Goal: Register for event/course

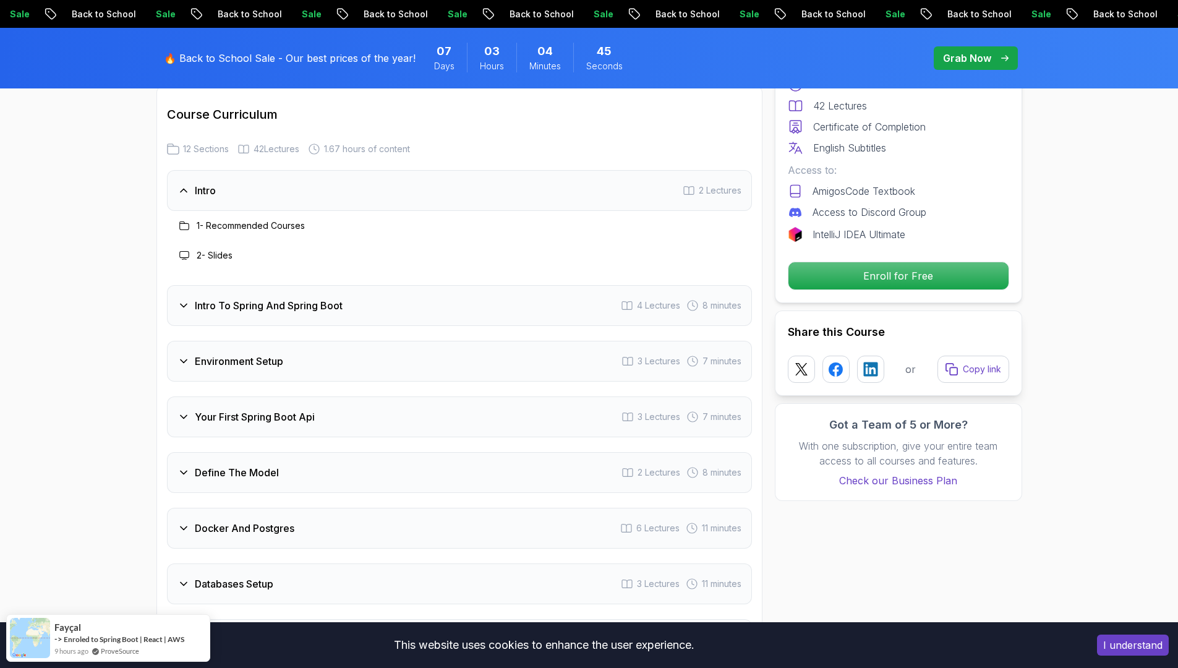
scroll to position [1742, 0]
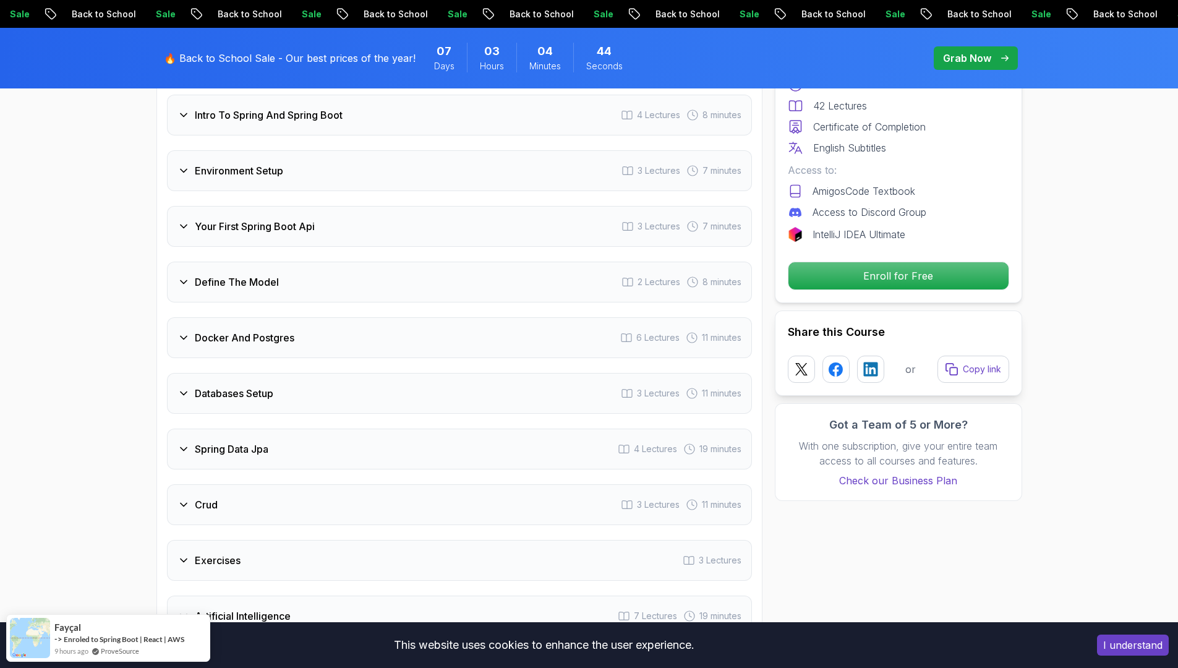
click at [263, 330] on h3 "Docker And Postgres" at bounding box center [245, 337] width 100 height 15
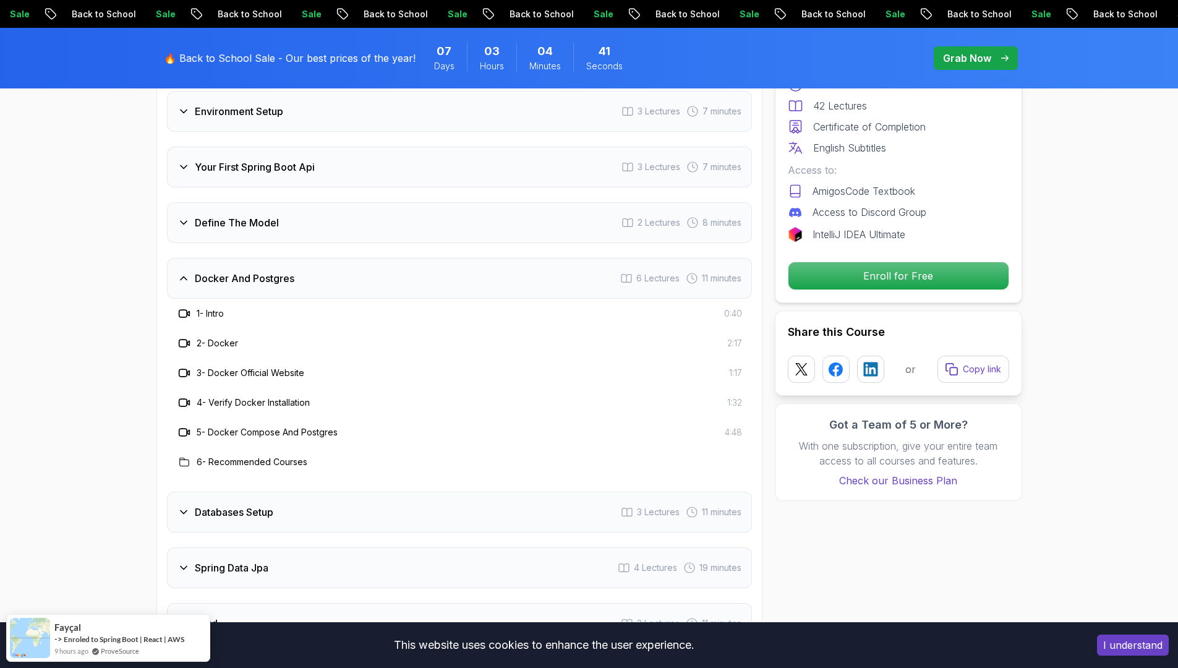
click at [250, 426] on h3 "5 - Docker Compose And Postgres" at bounding box center [267, 432] width 141 height 12
click at [293, 426] on h3 "5 - Docker Compose And Postgres" at bounding box center [267, 432] width 141 height 12
click at [198, 456] on h3 "6 - Recommended Courses" at bounding box center [252, 462] width 111 height 12
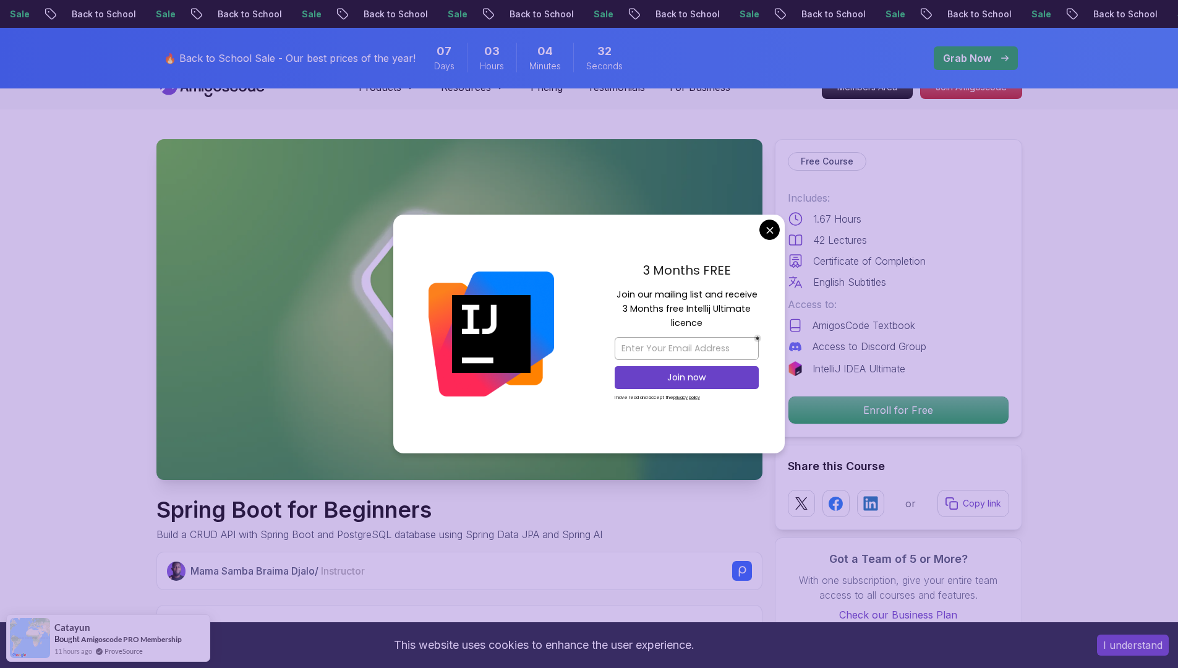
scroll to position [32, 0]
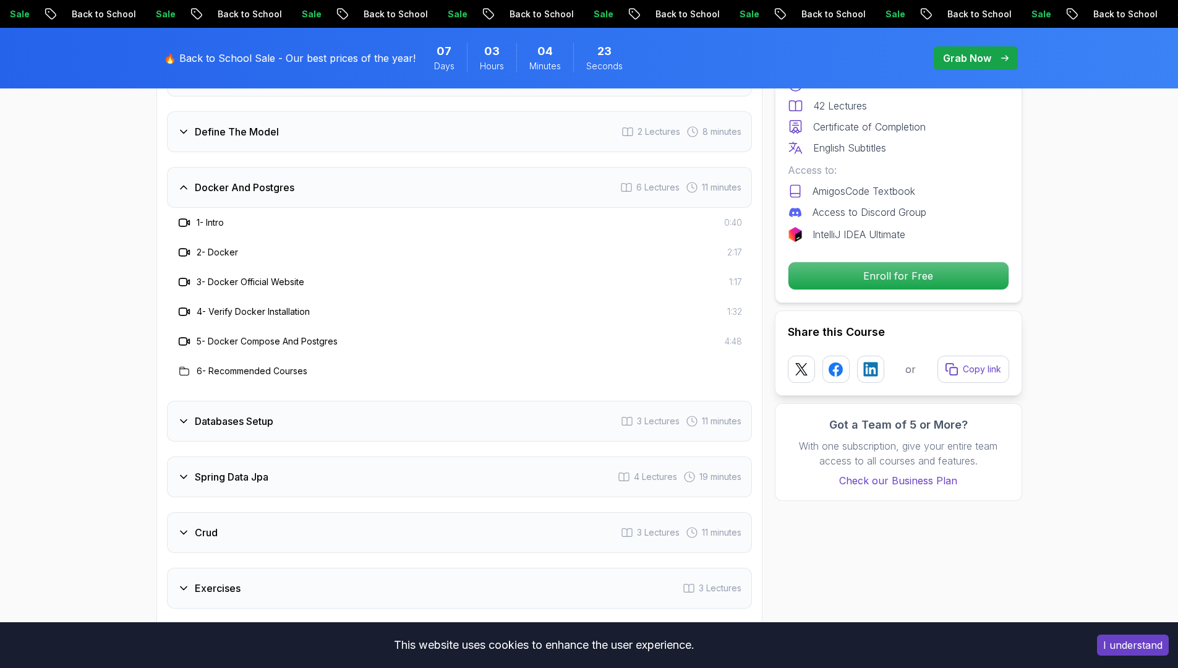
scroll to position [1897, 0]
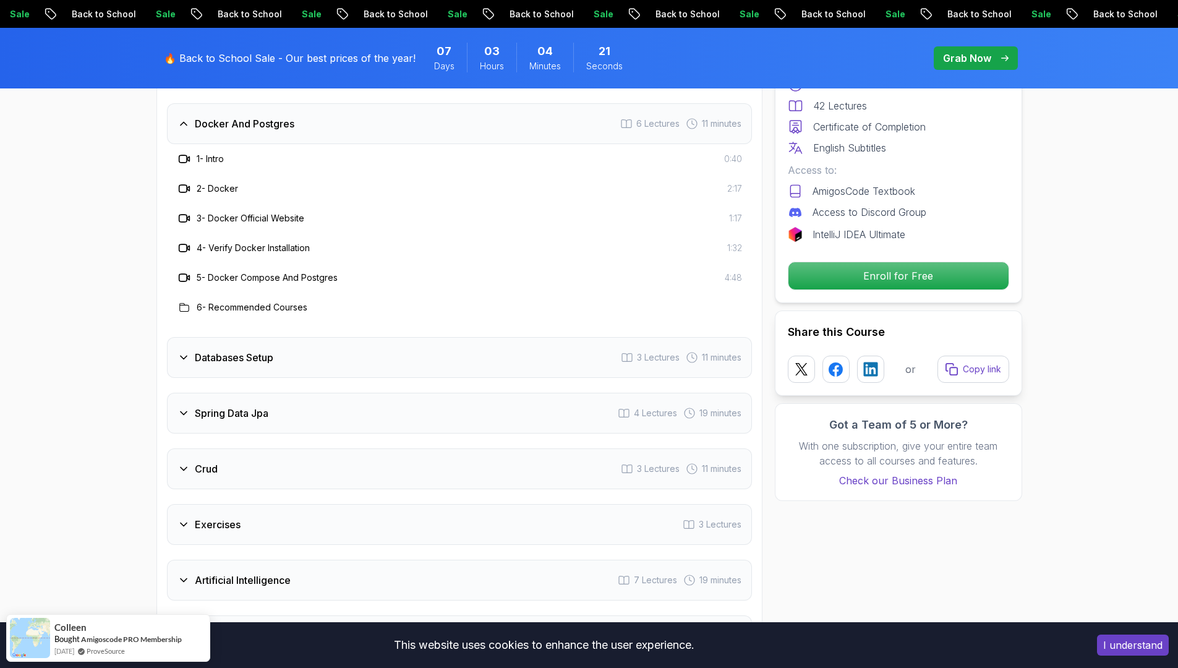
click at [228, 350] on h3 "Databases Setup" at bounding box center [234, 357] width 79 height 15
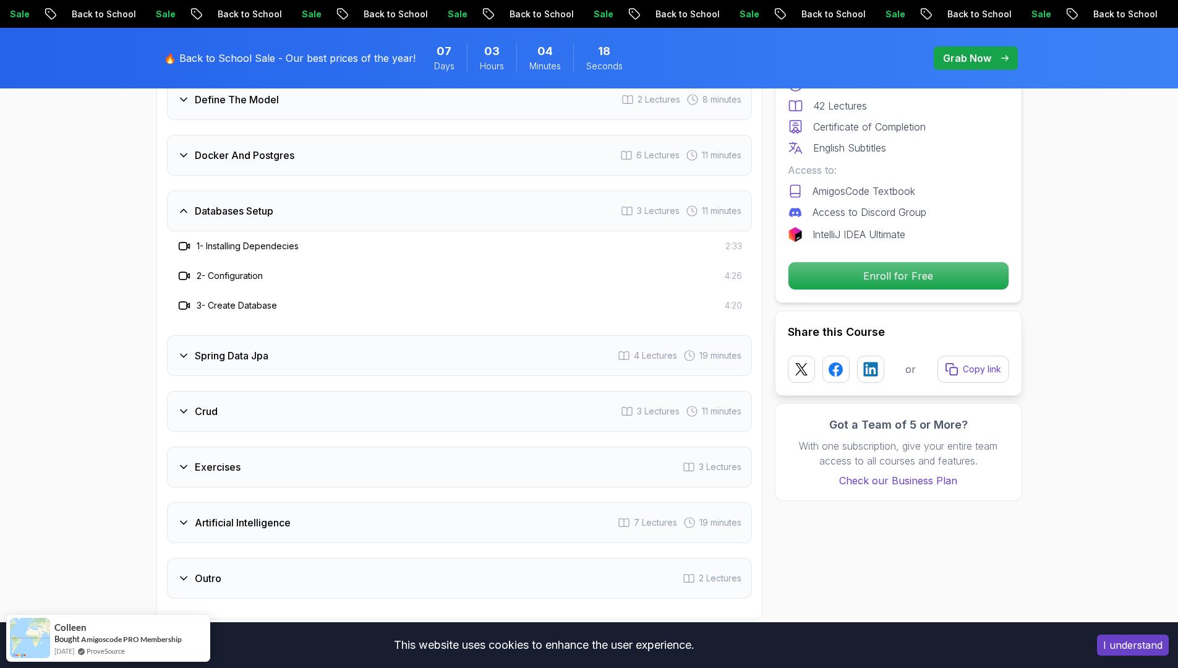
scroll to position [1736, 0]
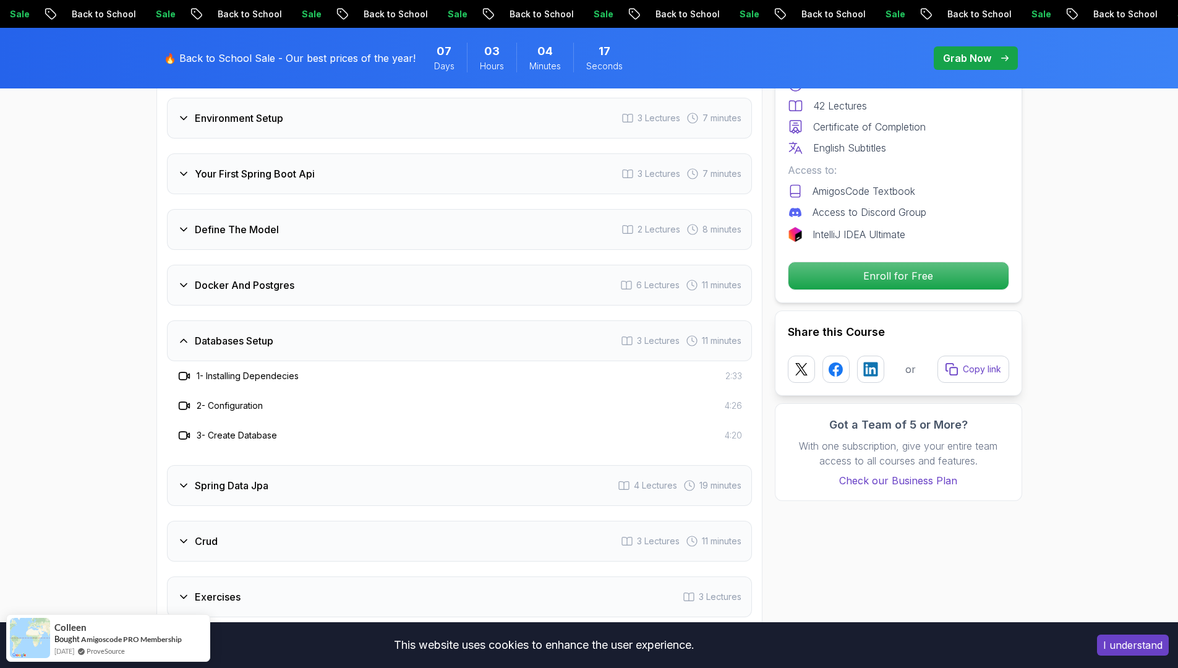
click at [265, 265] on div "Docker And Postgres 6 Lectures 11 minutes" at bounding box center [459, 285] width 585 height 41
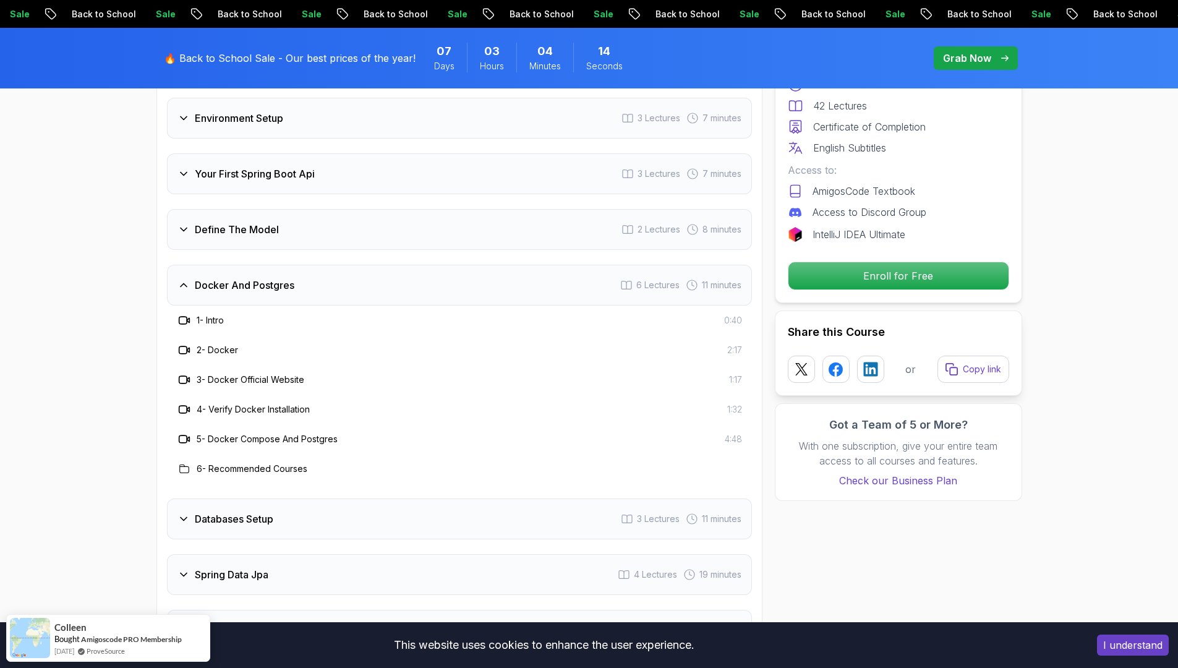
click at [189, 378] on icon at bounding box center [188, 380] width 2 height 4
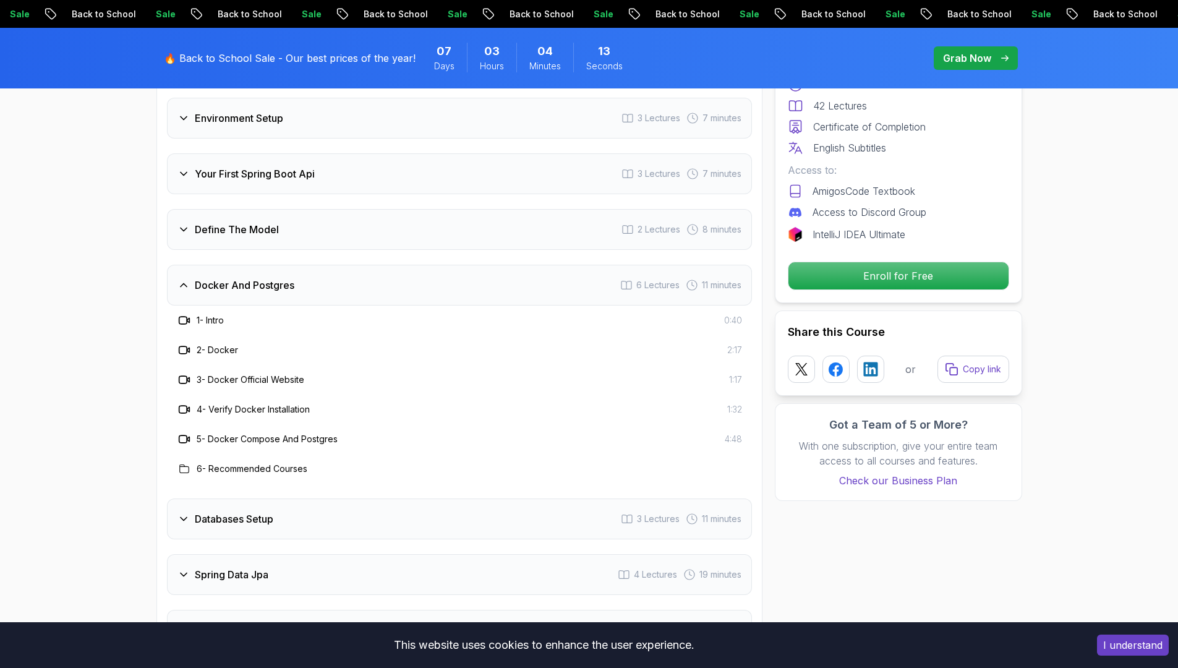
click at [181, 377] on div "3 - Docker Official Website 1:17" at bounding box center [459, 380] width 585 height 30
click at [184, 424] on div "5 - Docker Compose And Postgres 4:48" at bounding box center [459, 439] width 585 height 30
click at [189, 433] on div "5 - Docker Compose And Postgres 4:48" at bounding box center [459, 439] width 585 height 30
click at [190, 430] on div "5 - Docker Compose And Postgres 4:48" at bounding box center [459, 439] width 585 height 30
click at [278, 433] on h3 "5 - Docker Compose And Postgres" at bounding box center [267, 439] width 141 height 12
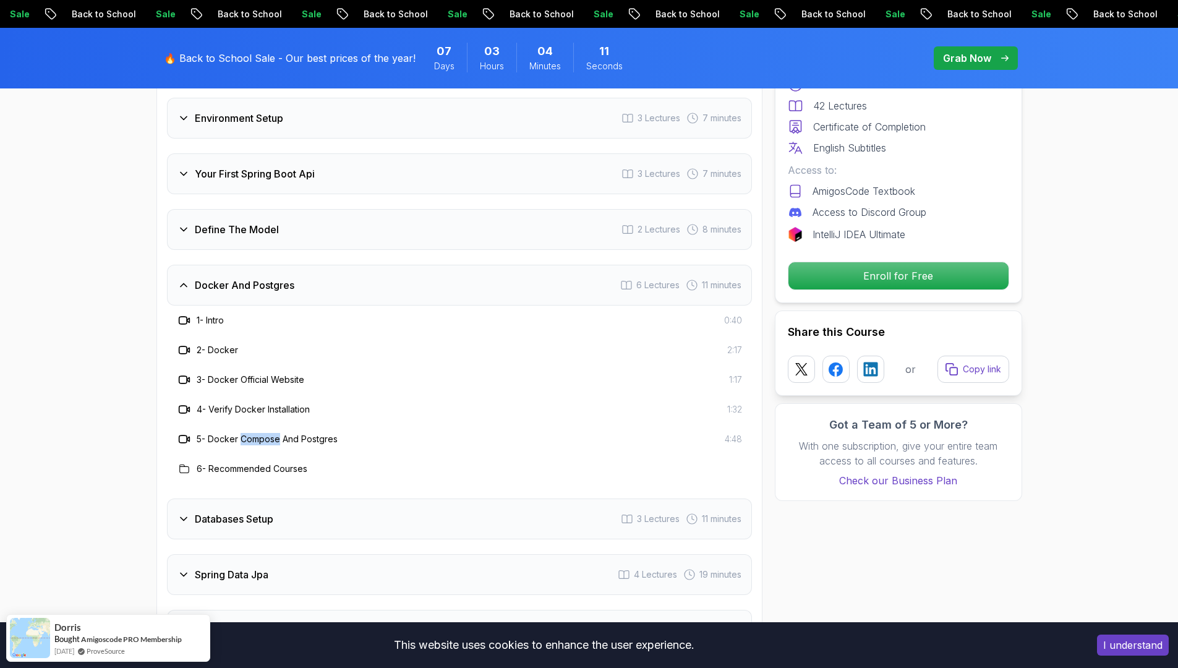
click at [278, 433] on h3 "5 - Docker Compose And Postgres" at bounding box center [267, 439] width 141 height 12
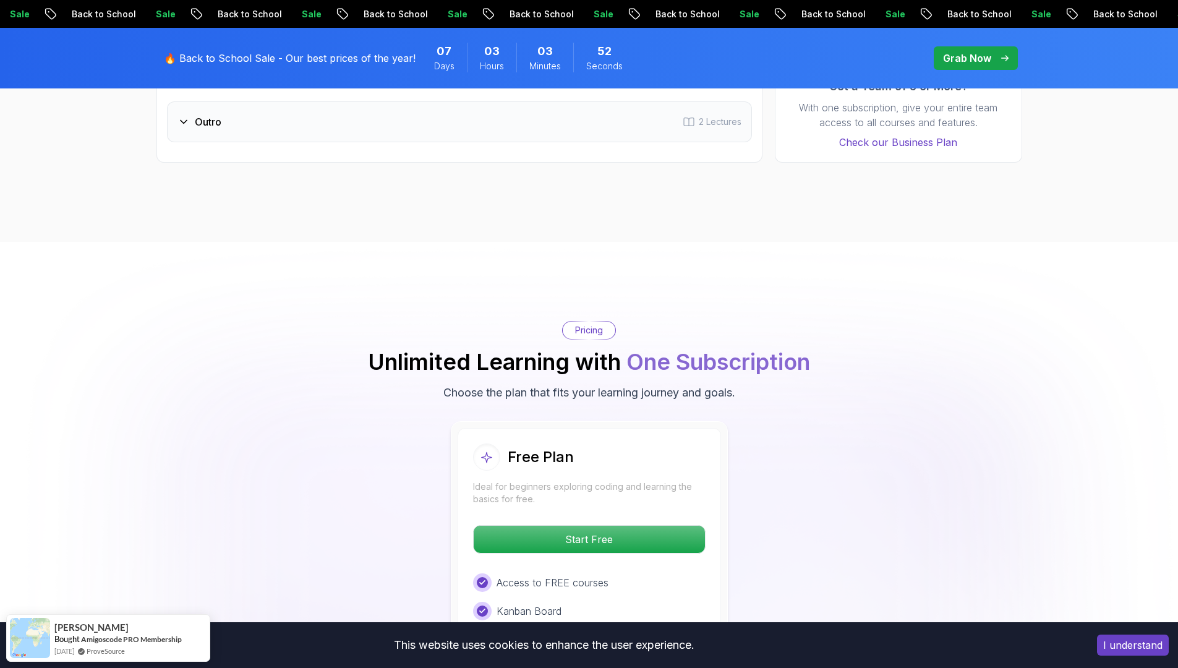
scroll to position [2474, 0]
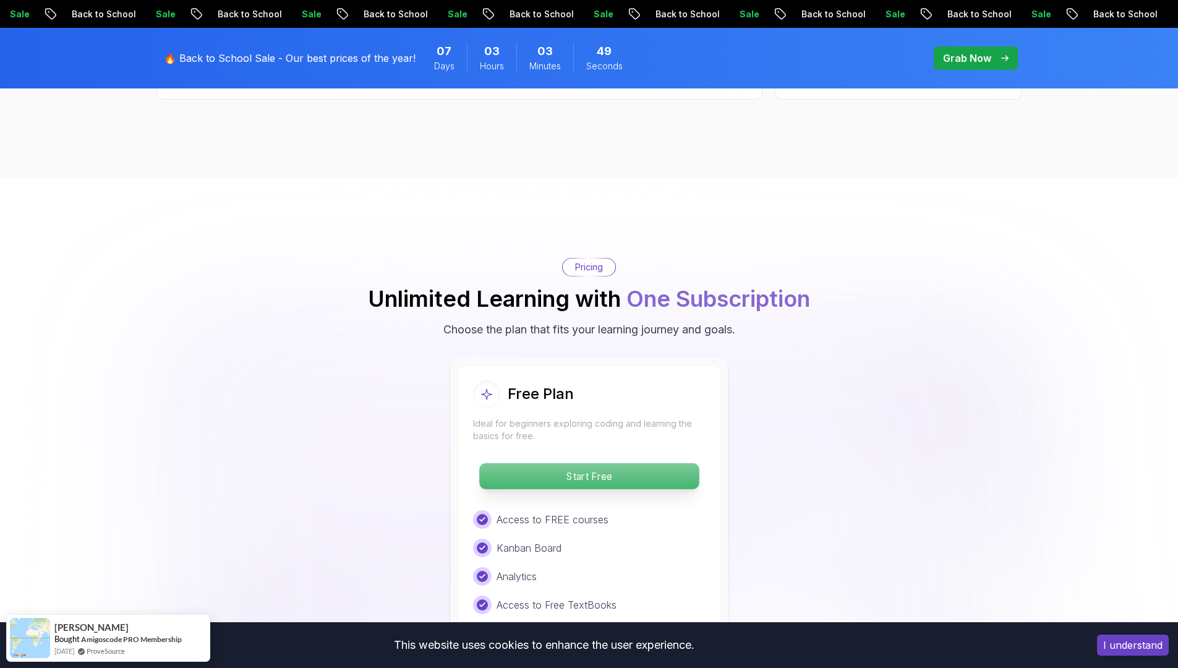
click at [613, 463] on p "Start Free" at bounding box center [589, 476] width 220 height 26
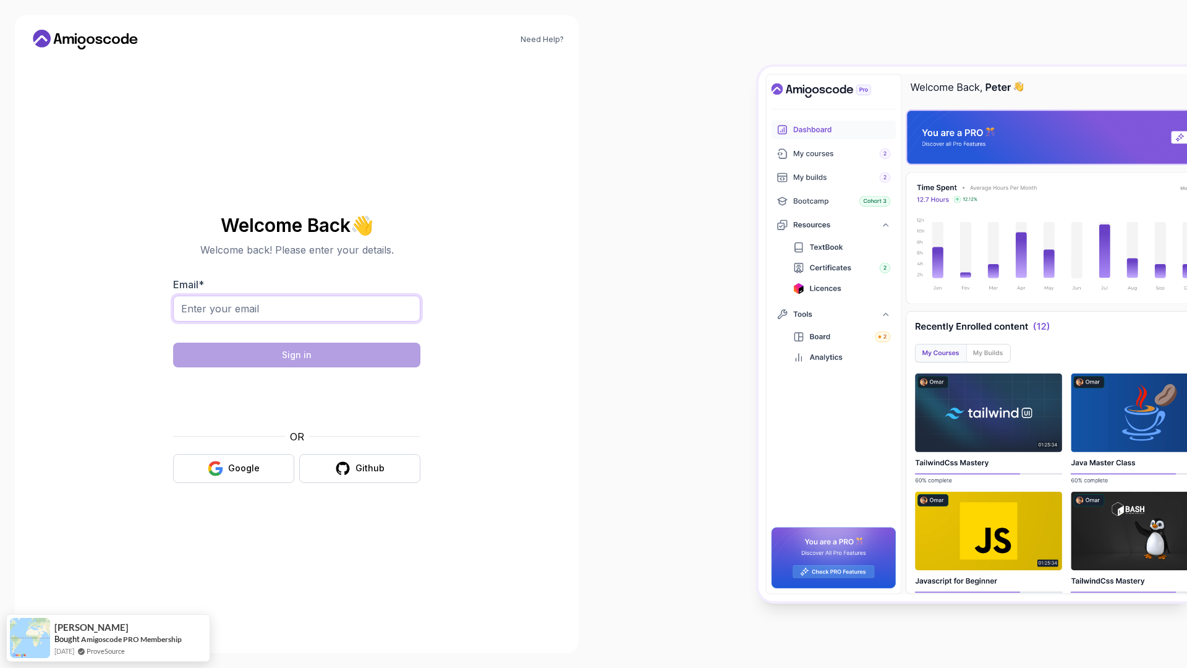
click at [249, 308] on input "Email *" at bounding box center [296, 309] width 247 height 26
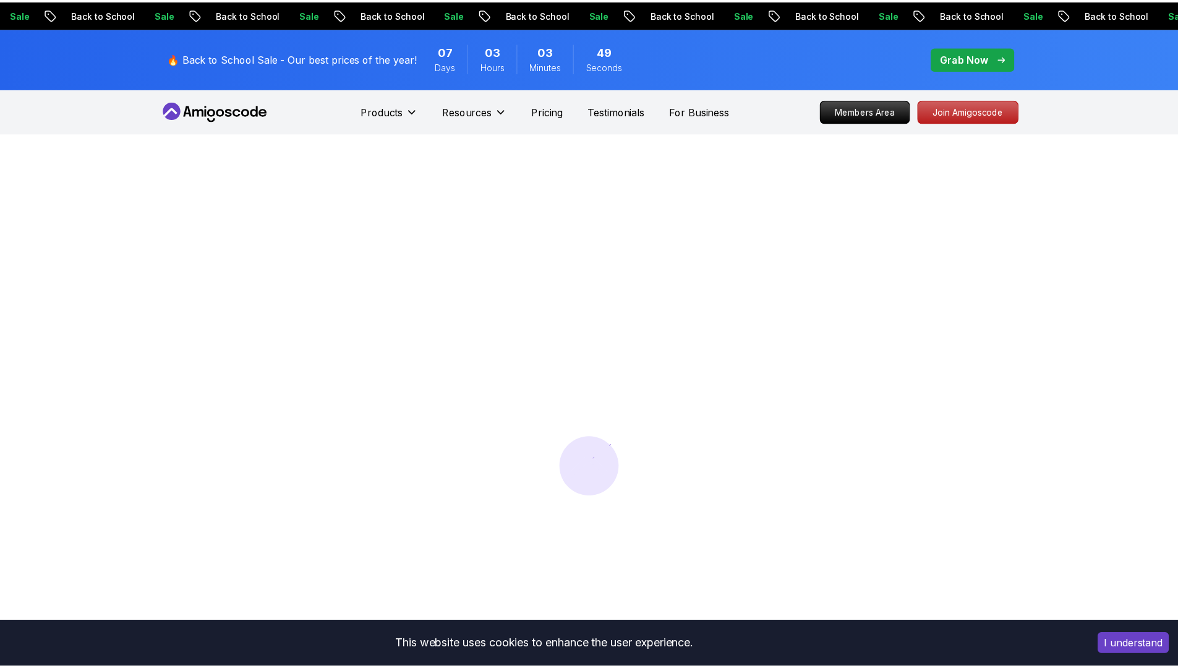
scroll to position [1, 0]
